Goal: Find specific page/section: Find specific page/section

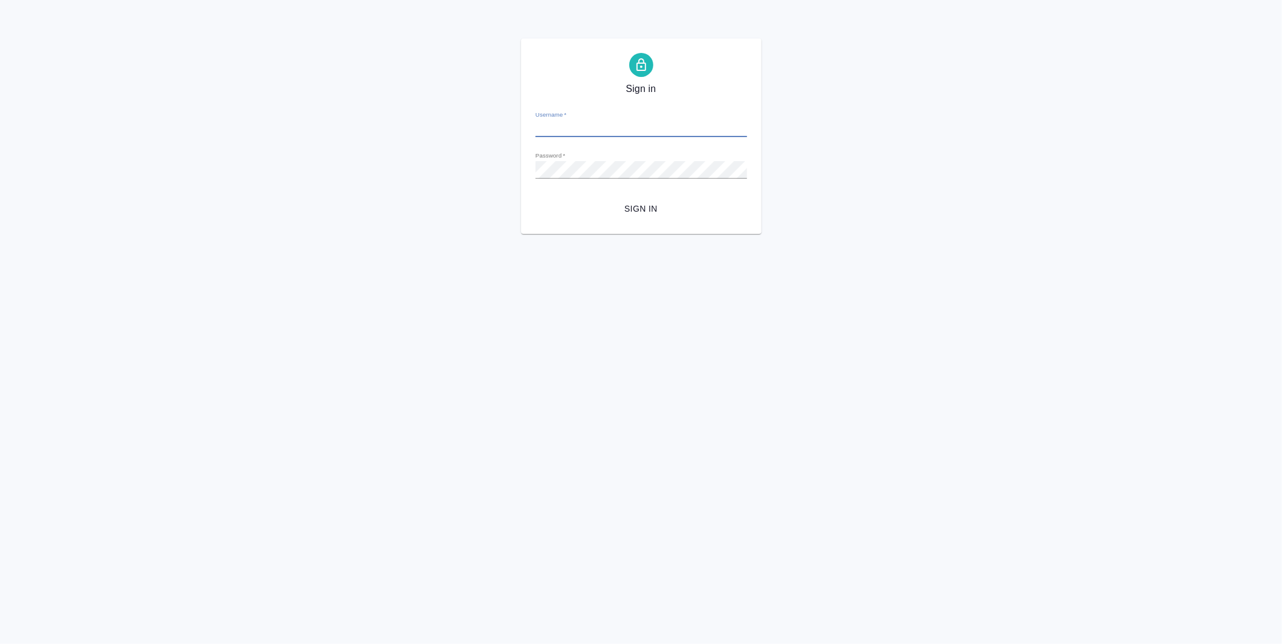
type input "[EMAIL_ADDRESS][DOMAIN_NAME]"
click at [655, 209] on span "Sign in" at bounding box center [641, 208] width 192 height 15
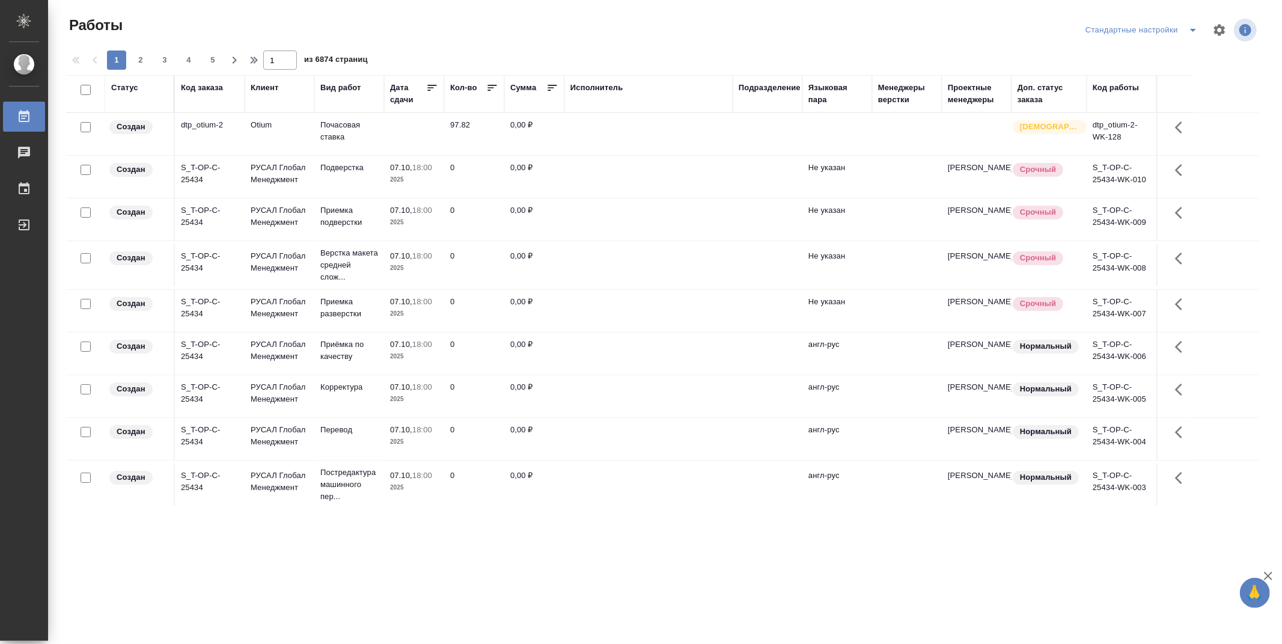
click at [757, 108] on th "Подразделение" at bounding box center [768, 93] width 70 height 37
click at [773, 88] on div "Подразделение" at bounding box center [770, 88] width 62 height 12
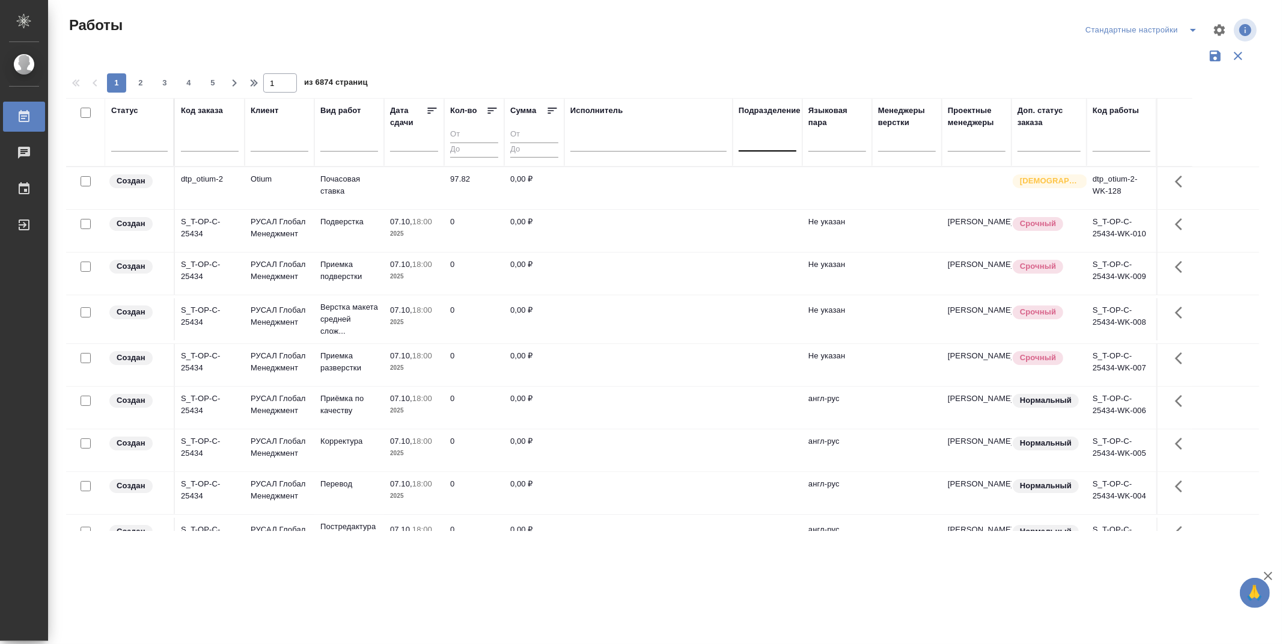
click at [771, 145] on div at bounding box center [768, 138] width 58 height 17
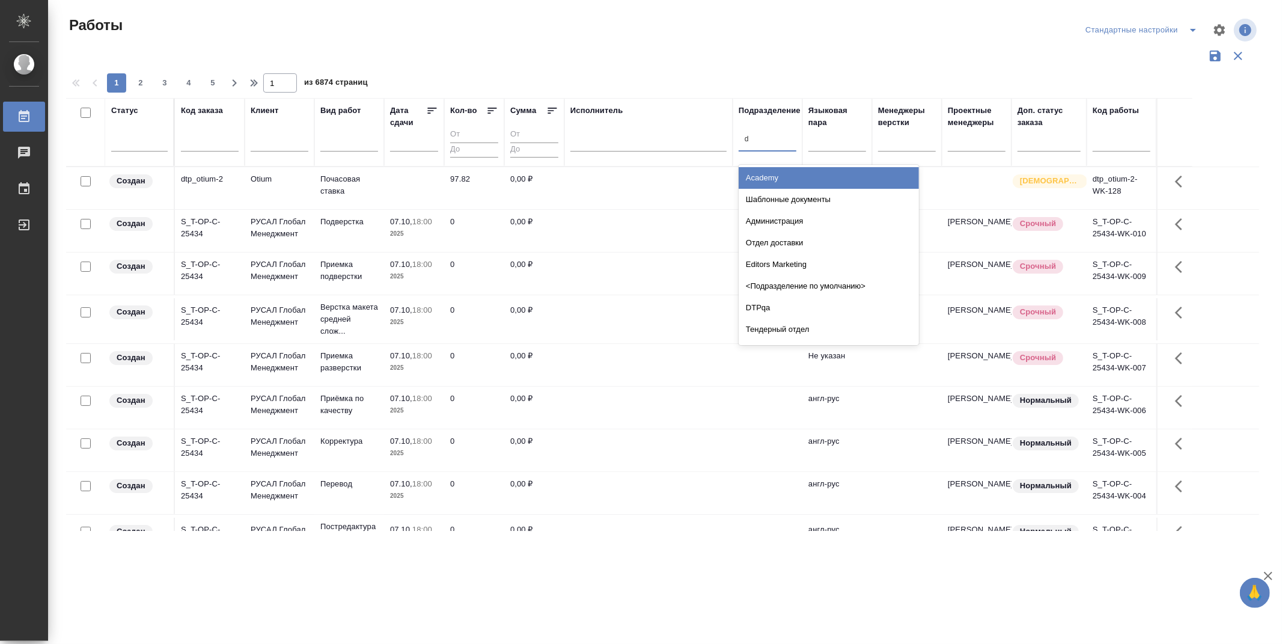
type input "dt"
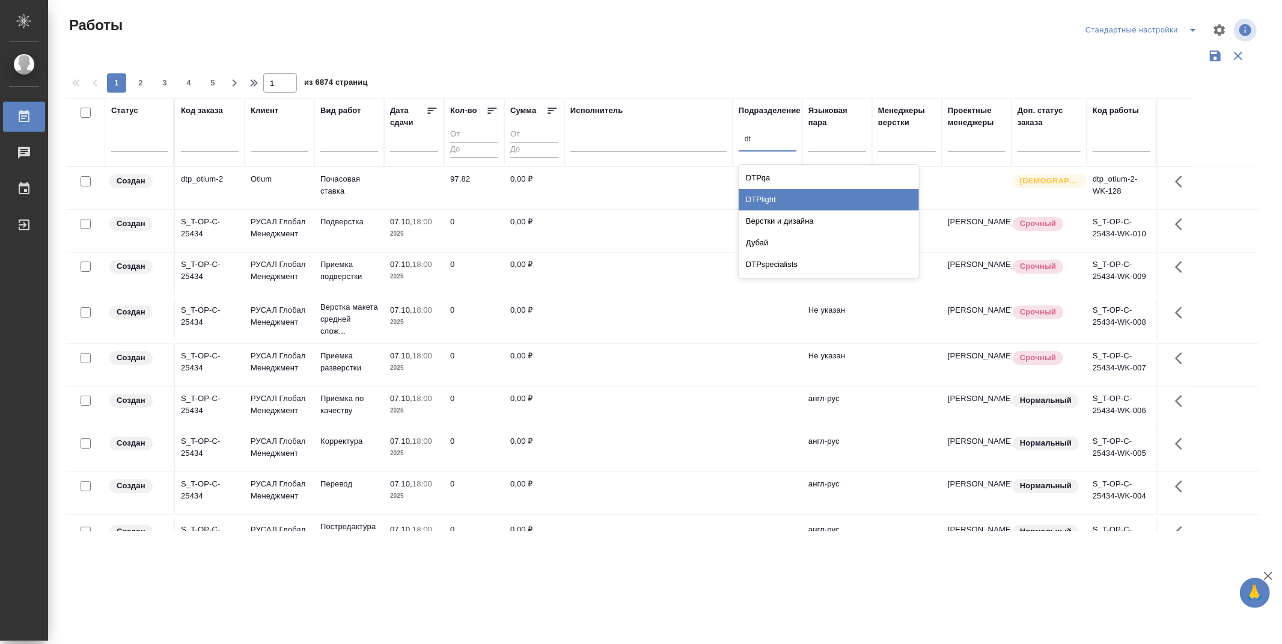
click at [789, 193] on div "DTPlight" at bounding box center [829, 200] width 180 height 22
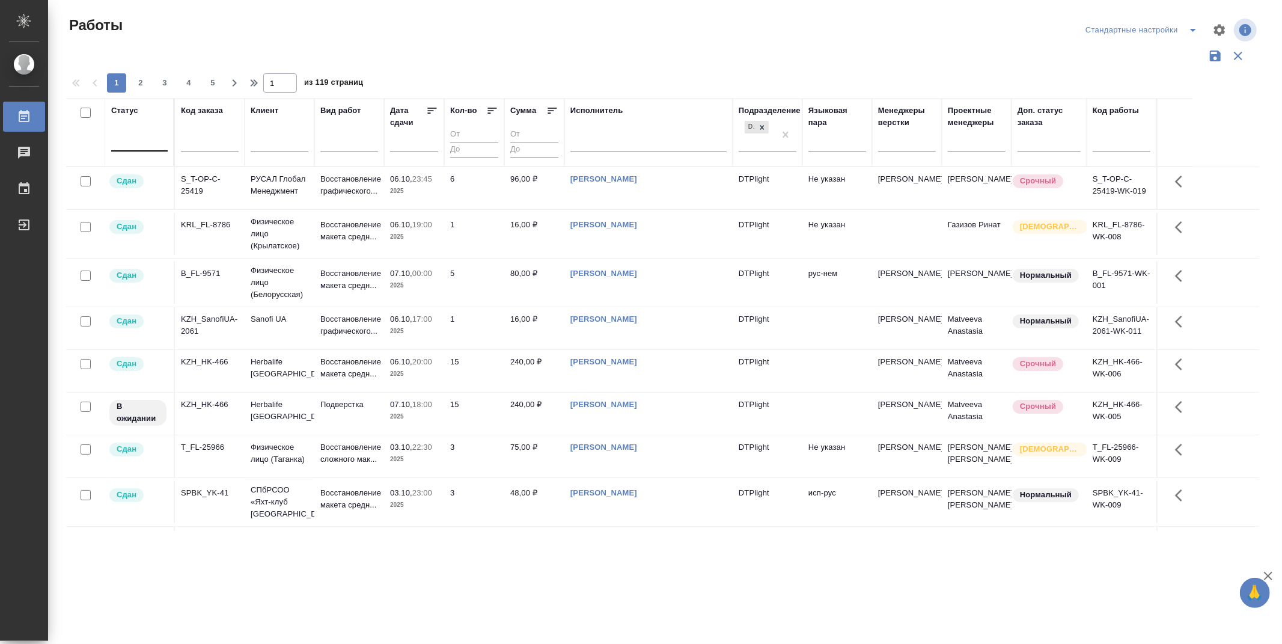
click at [138, 138] on div at bounding box center [139, 138] width 57 height 17
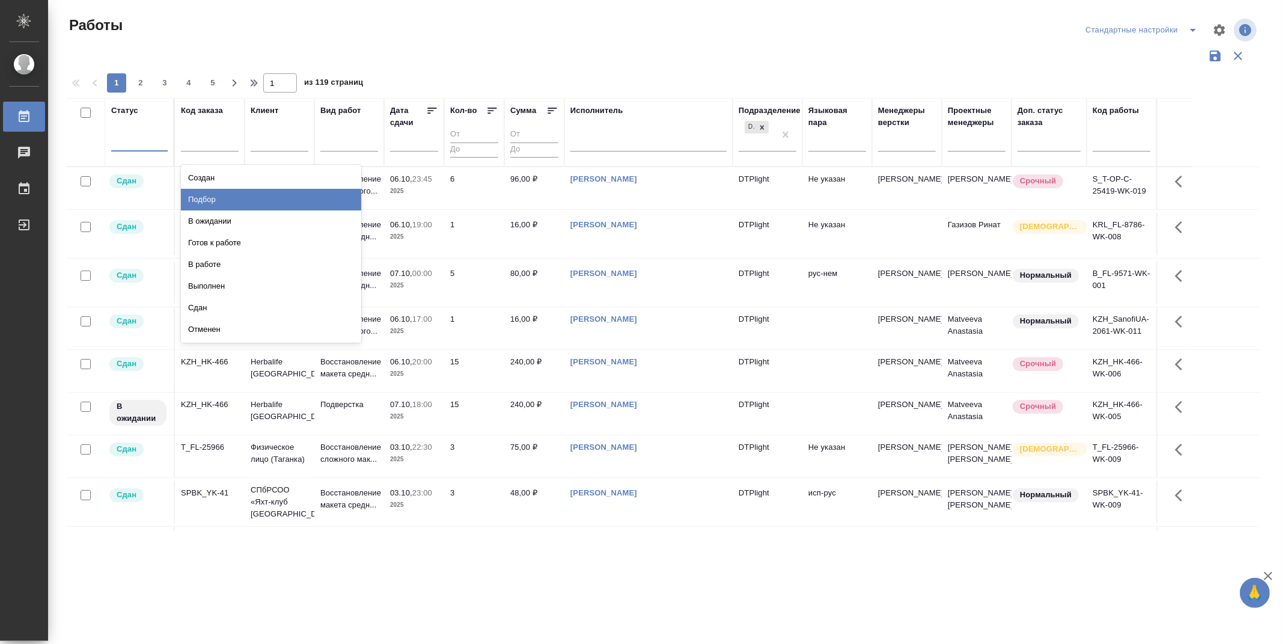
drag, startPoint x: 220, startPoint y: 203, endPoint x: 202, endPoint y: 195, distance: 19.7
click at [220, 203] on div "Подбор" at bounding box center [271, 200] width 180 height 22
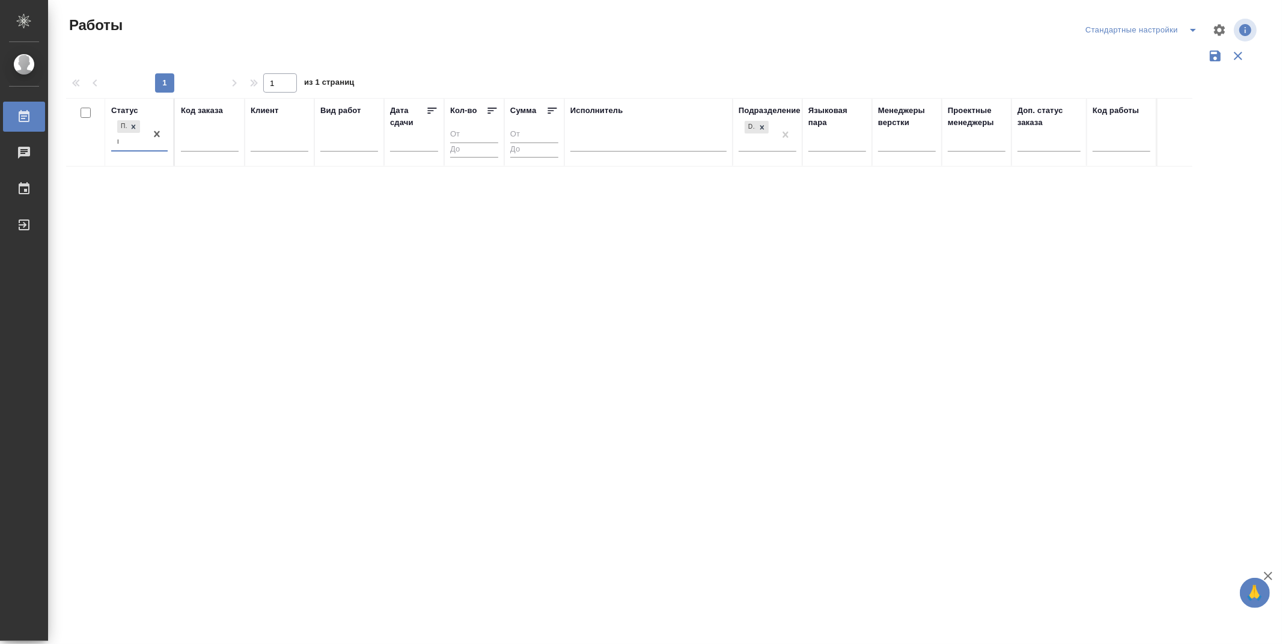
type input "го"
click at [209, 175] on div "Готов к работе" at bounding box center [271, 178] width 180 height 22
type input "в р"
click at [211, 194] on div "В работе" at bounding box center [271, 191] width 180 height 22
